Goal: Transaction & Acquisition: Purchase product/service

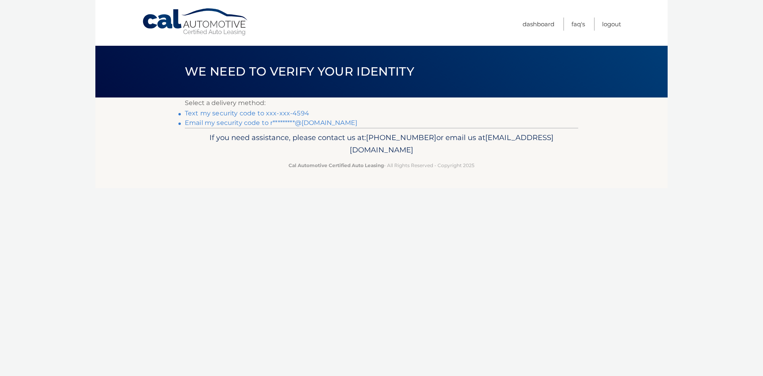
click at [271, 112] on link "Text my security code to xxx-xxx-4594" at bounding box center [247, 113] width 124 height 8
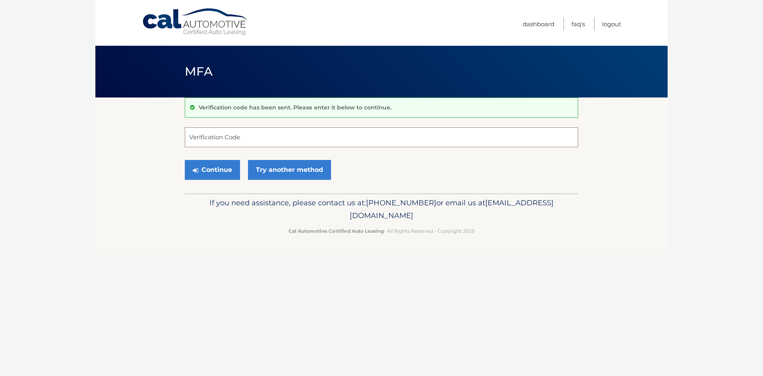
click at [270, 130] on input "Verification Code" at bounding box center [381, 137] width 393 height 20
type input "685363"
click at [185, 160] on button "Continue" at bounding box center [212, 170] width 55 height 20
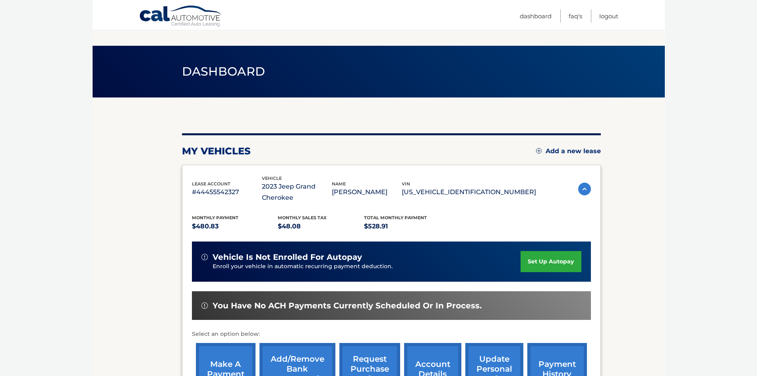
scroll to position [117, 0]
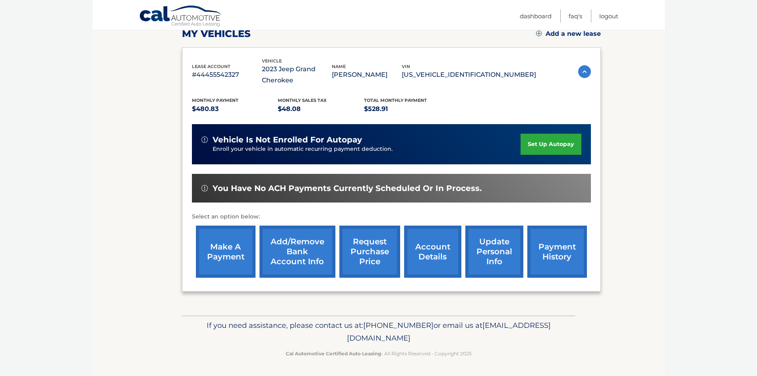
click at [544, 252] on link "payment history" at bounding box center [557, 251] width 60 height 52
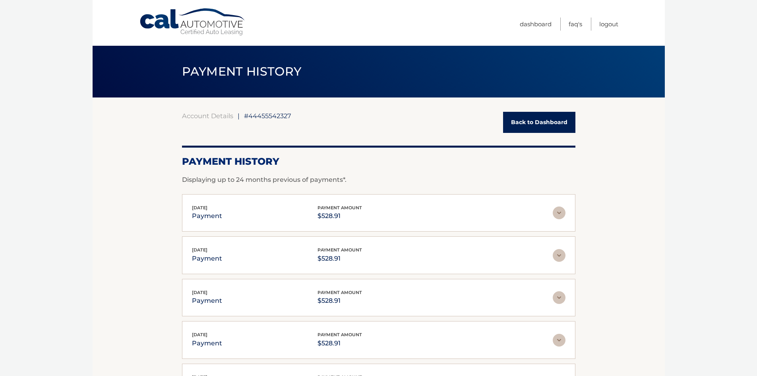
click at [513, 131] on link "Back to Dashboard" at bounding box center [539, 122] width 72 height 21
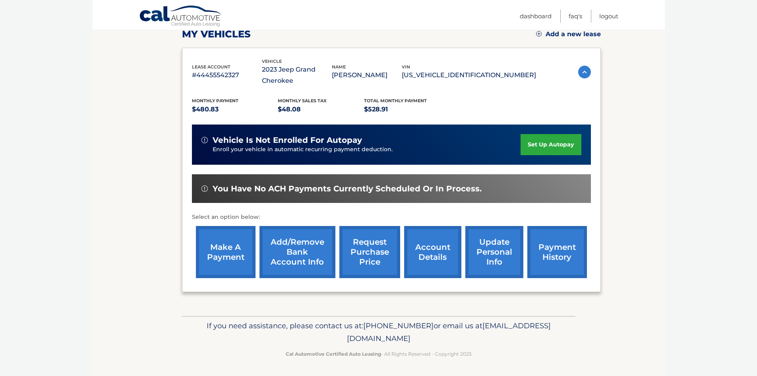
scroll to position [117, 0]
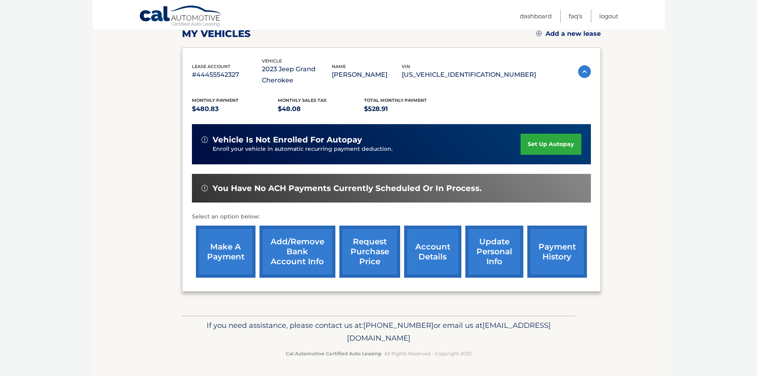
click at [207, 247] on link "make a payment" at bounding box center [226, 251] width 60 height 52
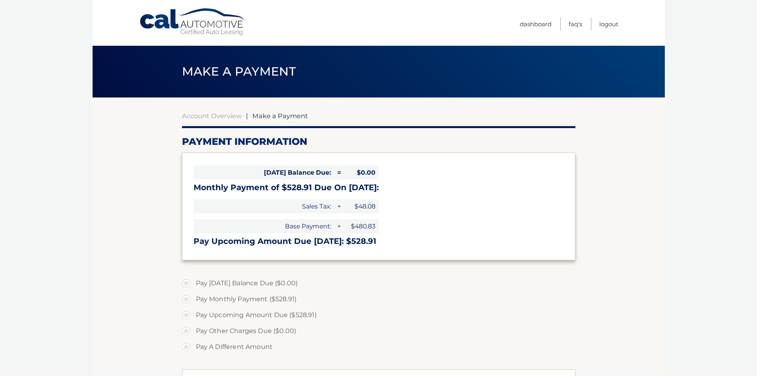
select select "YWVjMTczNzEtNjAzOS00Y2MyLWI1OTUtYTdmNDQ3Mjc2MGRj"
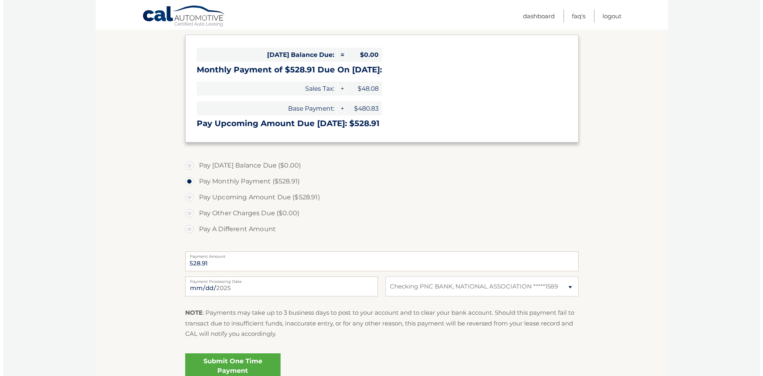
scroll to position [192, 0]
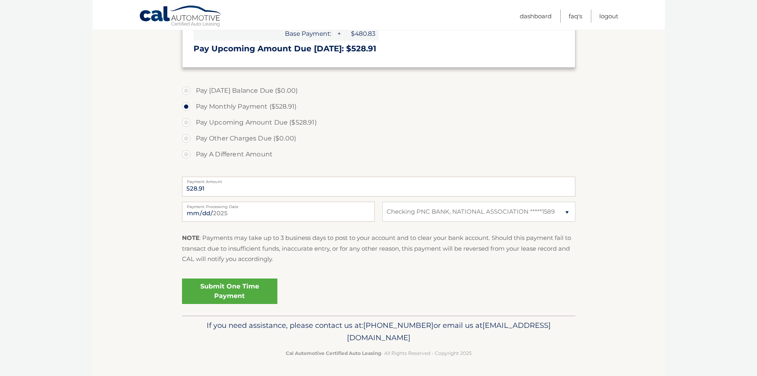
click at [226, 294] on link "Submit One Time Payment" at bounding box center [229, 290] width 95 height 25
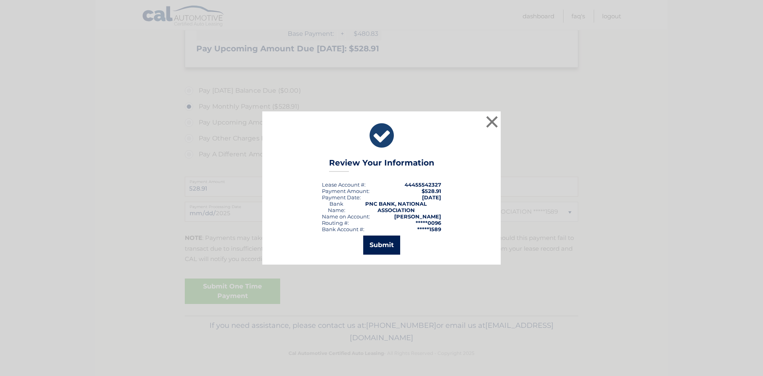
click at [387, 247] on button "Submit" at bounding box center [381, 244] width 37 height 19
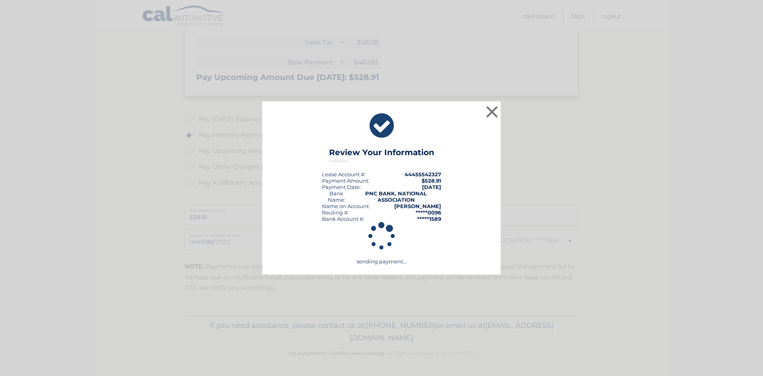
scroll to position [164, 0]
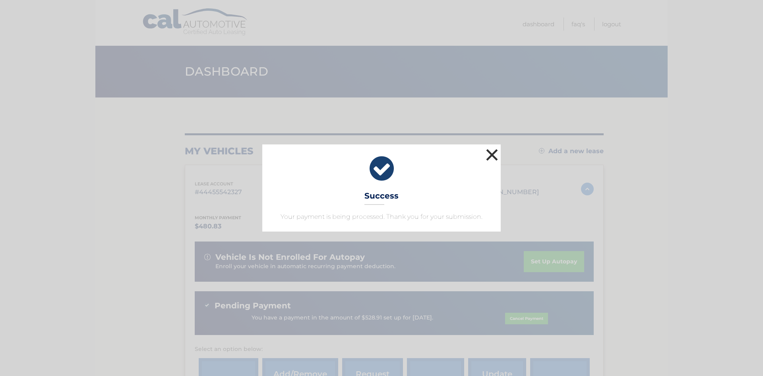
click at [494, 158] on button "×" at bounding box center [492, 155] width 16 height 16
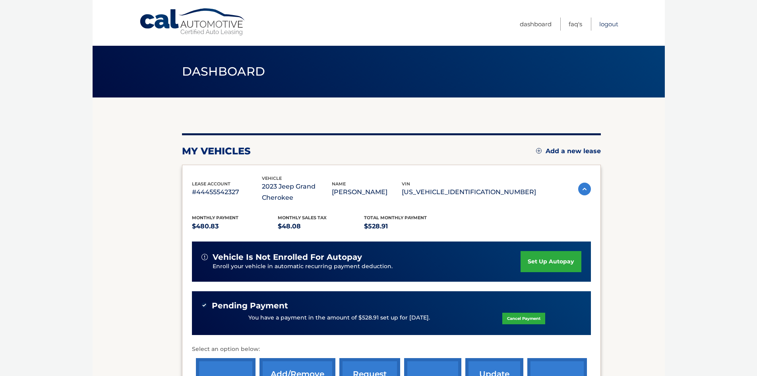
click at [603, 24] on link "Logout" at bounding box center [608, 23] width 19 height 13
